Goal: Information Seeking & Learning: Find specific fact

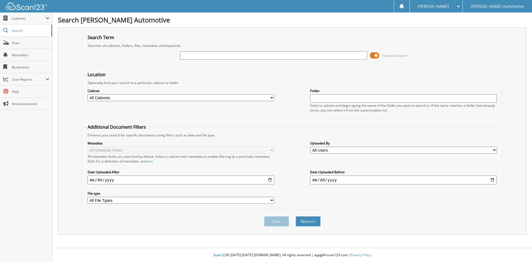
click at [218, 58] on input "text" at bounding box center [273, 55] width 187 height 8
type input "243243"
click at [119, 100] on select "All Cabinets CAR DEALS CREDIT APPS DEAD DEALS DEALER TRADE LAF RDR MSO" at bounding box center [181, 97] width 187 height 7
select select "3345"
click at [88, 94] on select "All Cabinets CAR DEALS CREDIT APPS DEAD DEALS DEALER TRADE LAF RDR MSO" at bounding box center [181, 97] width 187 height 7
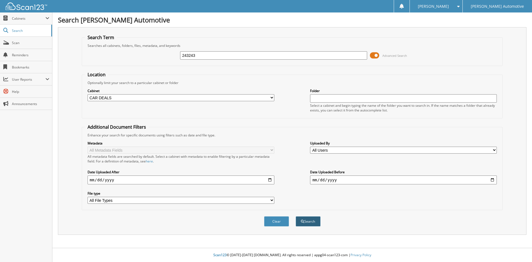
click at [308, 221] on button "Search" at bounding box center [307, 221] width 25 height 10
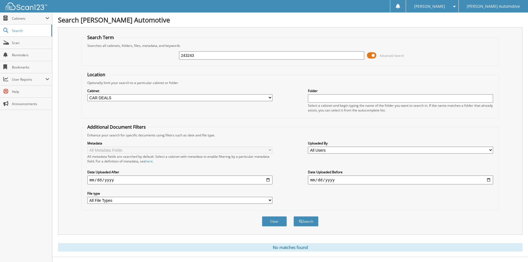
scroll to position [9, 0]
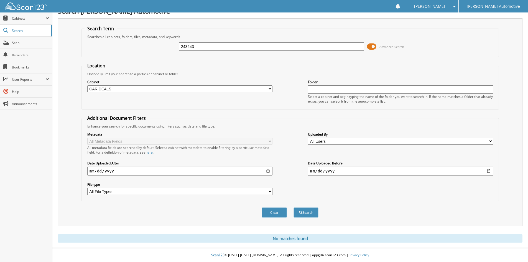
click at [200, 47] on input "243243" at bounding box center [271, 46] width 185 height 8
type input "101475"
click at [293, 207] on button "Search" at bounding box center [305, 212] width 25 height 10
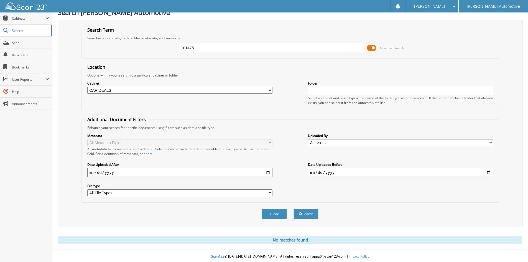
scroll to position [9, 0]
